Goal: Navigation & Orientation: Find specific page/section

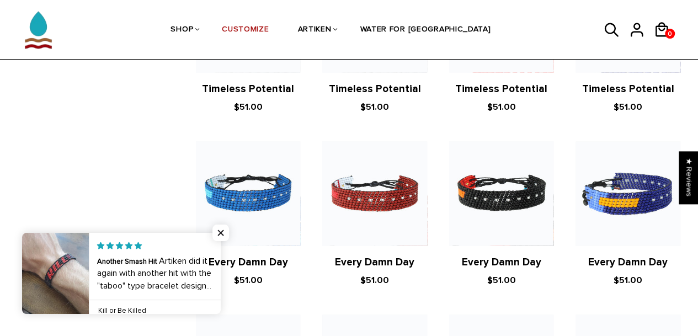
scroll to position [1048, 0]
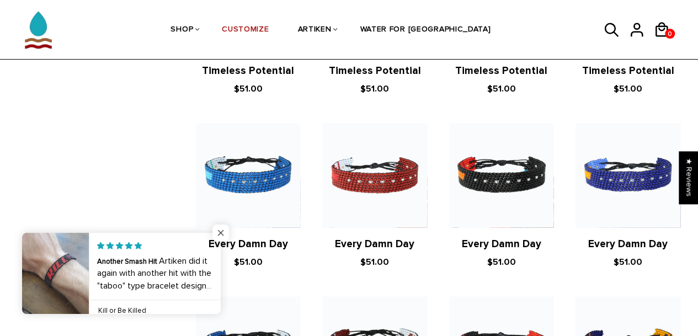
click at [220, 233] on span "Close popup widget" at bounding box center [220, 233] width 17 height 17
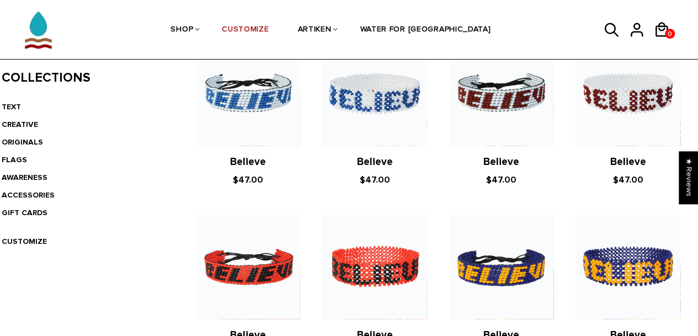
scroll to position [166, 0]
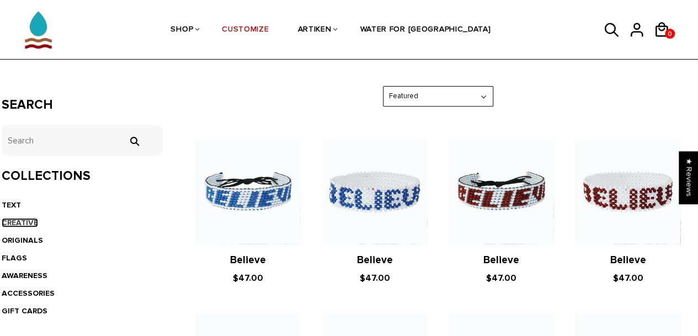
click at [7, 218] on link "CREATIVE" at bounding box center [20, 222] width 36 height 9
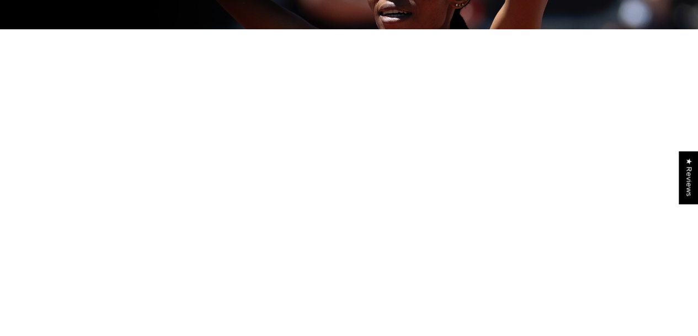
scroll to position [221, 0]
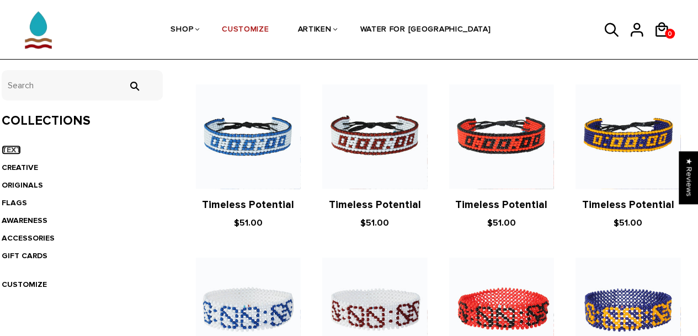
click at [4, 147] on link "TEXT" at bounding box center [11, 149] width 19 height 9
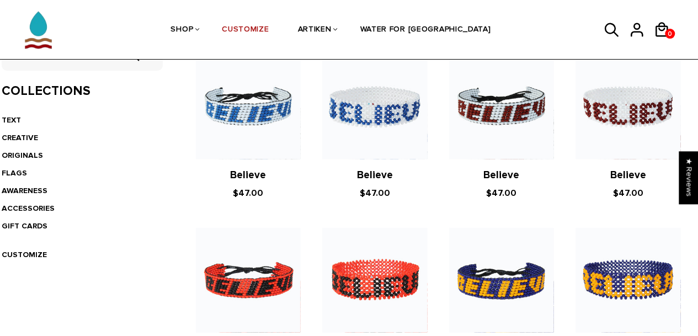
scroll to position [271, 0]
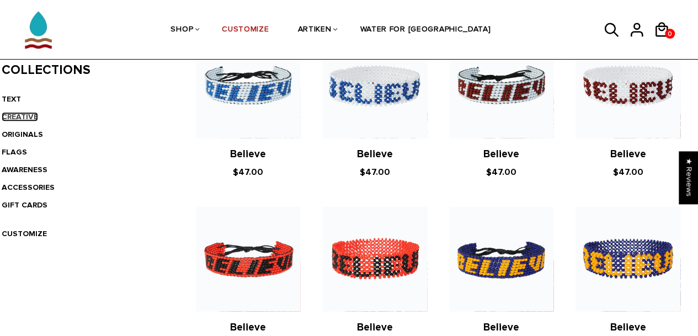
click at [9, 112] on link "CREATIVE" at bounding box center [20, 116] width 36 height 9
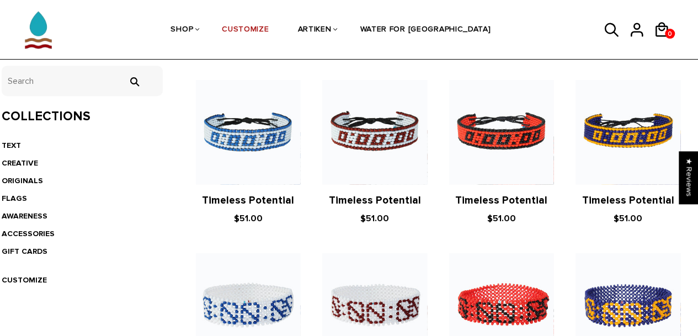
scroll to position [245, 0]
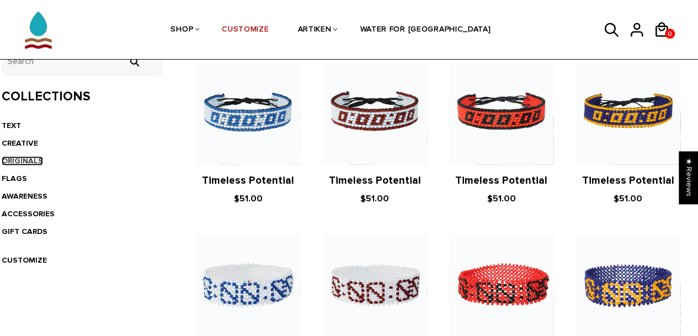
click at [7, 160] on link "ORIGINALS" at bounding box center [22, 160] width 41 height 9
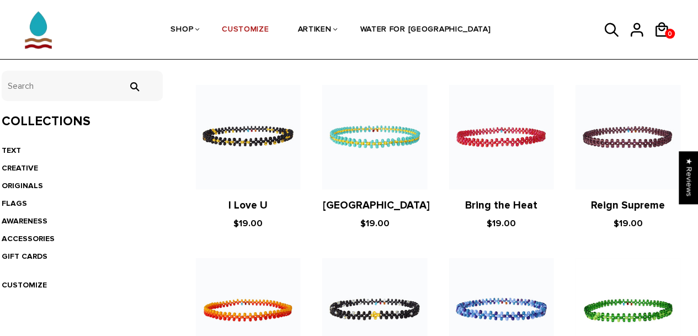
scroll to position [221, 0]
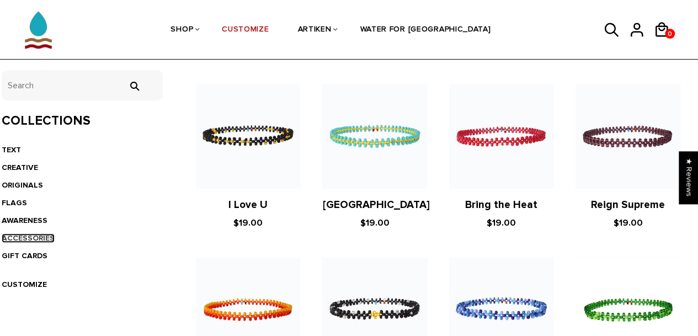
click at [19, 238] on link "ACCESSORIES" at bounding box center [28, 237] width 53 height 9
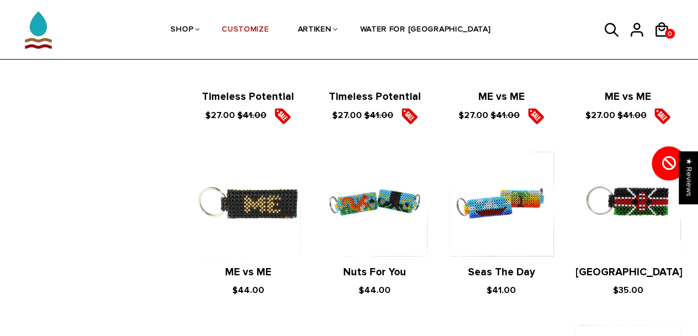
scroll to position [497, 0]
